Goal: Check status: Check status

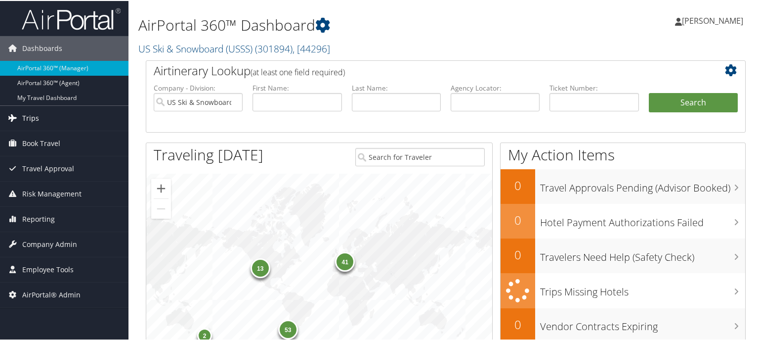
click at [63, 119] on link "Trips" at bounding box center [64, 117] width 129 height 25
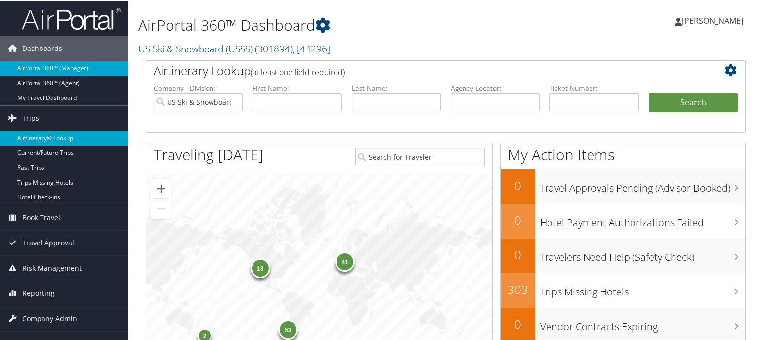
click at [63, 134] on link "Airtinerary® Lookup" at bounding box center [64, 137] width 129 height 15
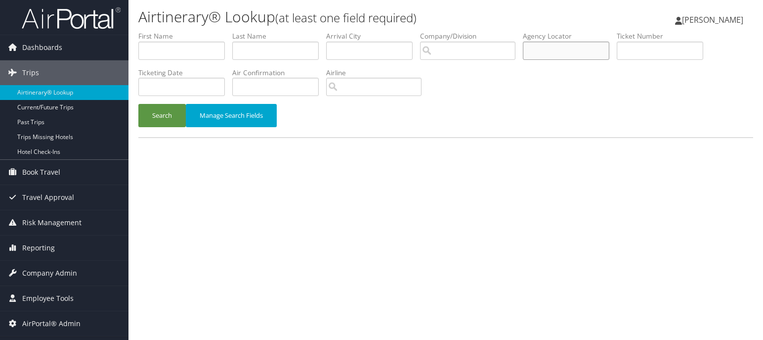
click at [565, 56] on input "text" at bounding box center [566, 51] width 87 height 18
paste input "D6PJSN"
type input "D6PJSN"
click at [169, 124] on button "Search" at bounding box center [161, 115] width 47 height 23
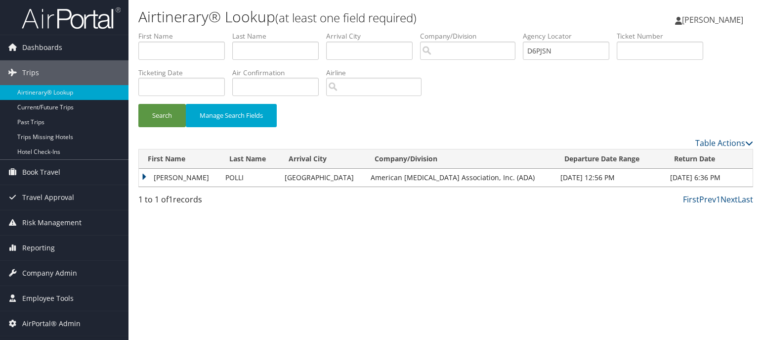
click at [145, 174] on td "[PERSON_NAME]" at bounding box center [180, 178] width 82 height 18
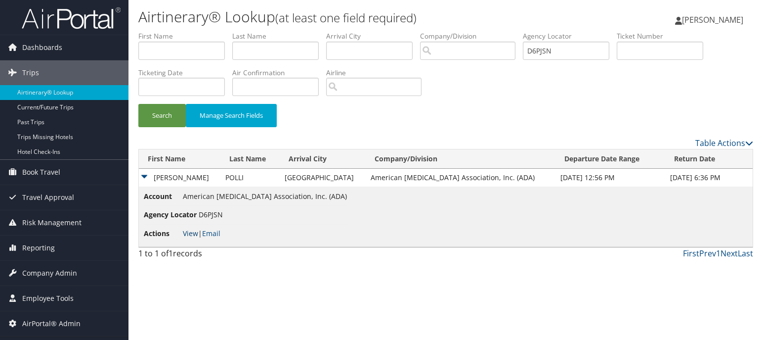
click at [190, 235] on link "View" at bounding box center [190, 232] width 15 height 9
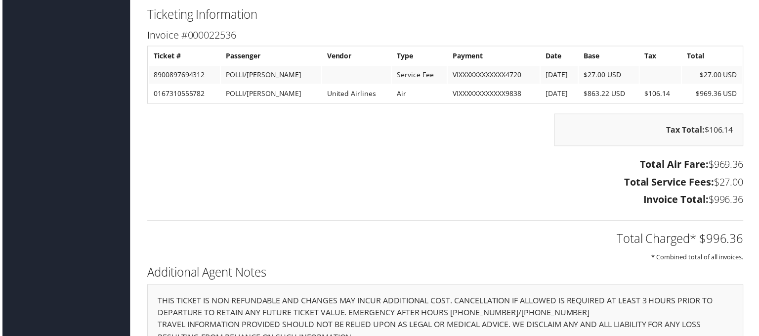
scroll to position [1413, 0]
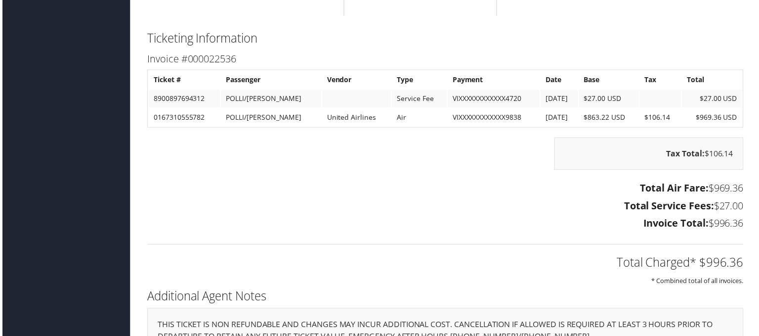
click at [464, 45] on h2 "Ticketing Information" at bounding box center [446, 38] width 600 height 17
drag, startPoint x: 209, startPoint y: 60, endPoint x: 236, endPoint y: 60, distance: 27.7
click at [236, 60] on h3 "Invoice #000022536" at bounding box center [446, 59] width 600 height 14
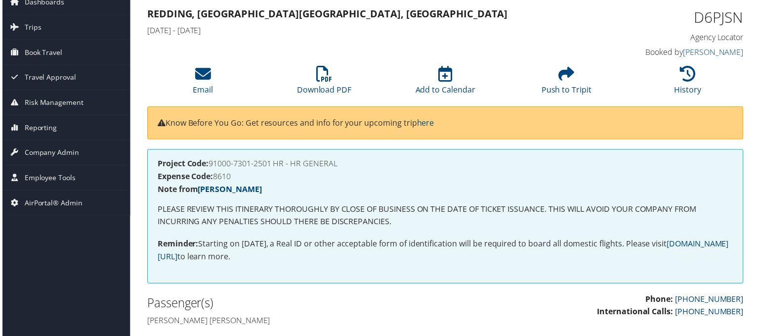
scroll to position [29, 0]
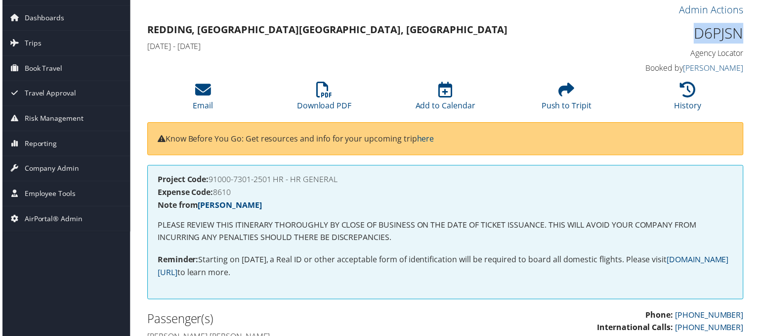
drag, startPoint x: 696, startPoint y: 35, endPoint x: 740, endPoint y: 38, distance: 44.1
click at [740, 38] on h1 "D6PJSN" at bounding box center [676, 33] width 139 height 21
copy h1 "D6PJSN"
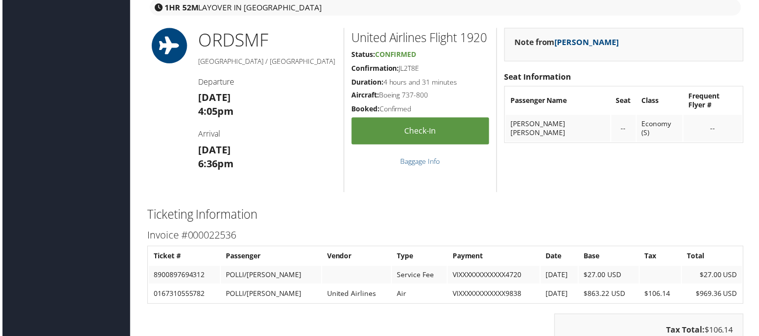
scroll to position [1285, 0]
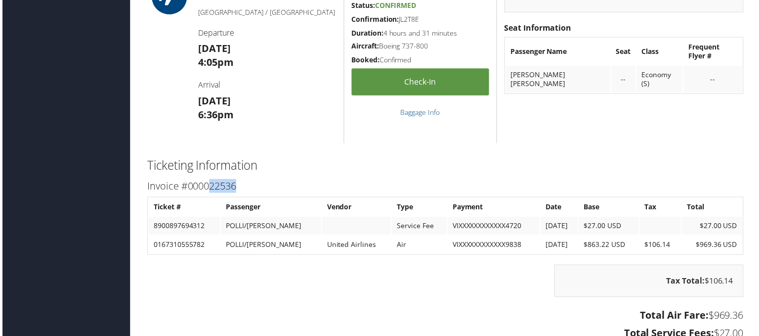
drag, startPoint x: 209, startPoint y: 184, endPoint x: 236, endPoint y: 188, distance: 27.4
click at [236, 188] on h3 "Invoice #000022536" at bounding box center [446, 187] width 600 height 14
copy h3 "22536"
